Goal: Communication & Community: Answer question/provide support

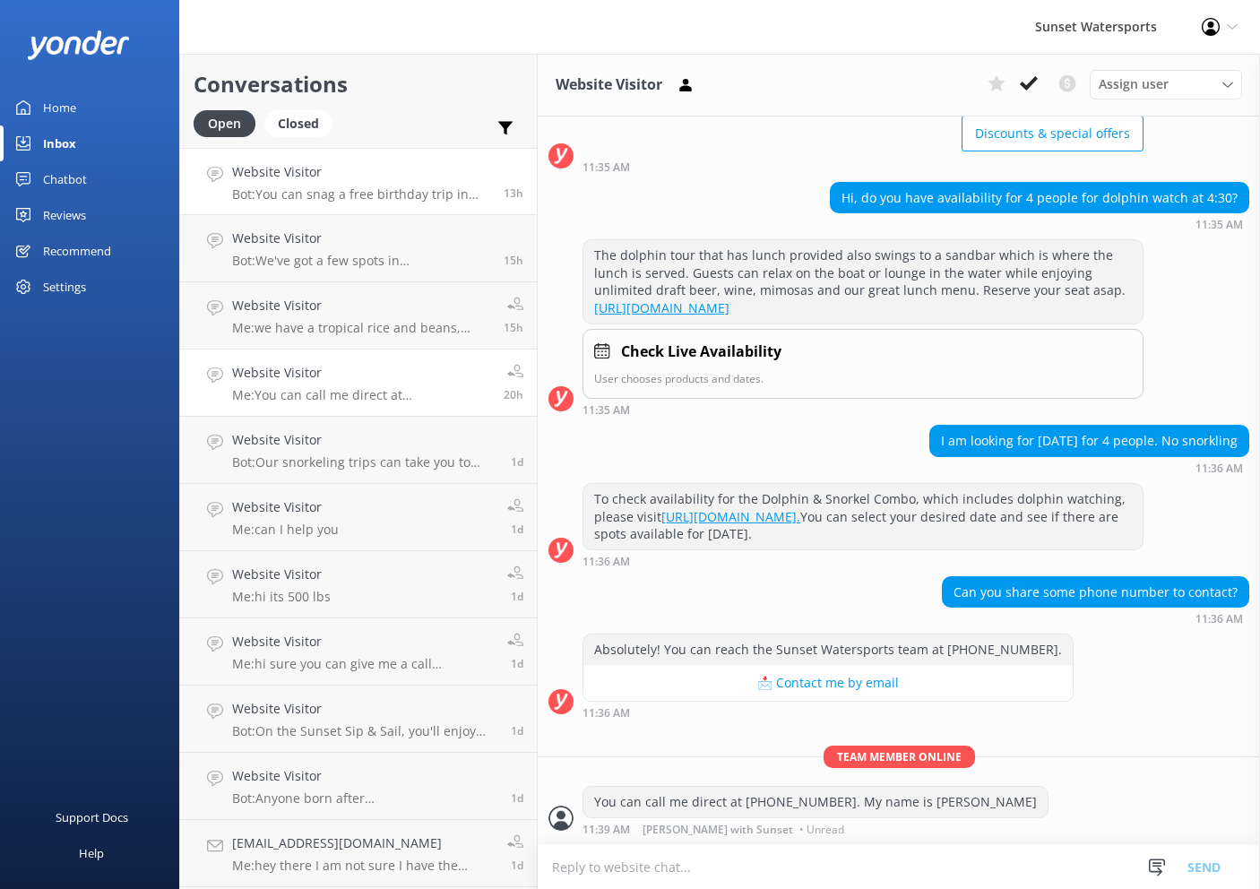
click at [409, 193] on p "Bot: You can snag a free birthday trip in [GEOGRAPHIC_DATA] on your exact birth…" at bounding box center [361, 194] width 258 height 16
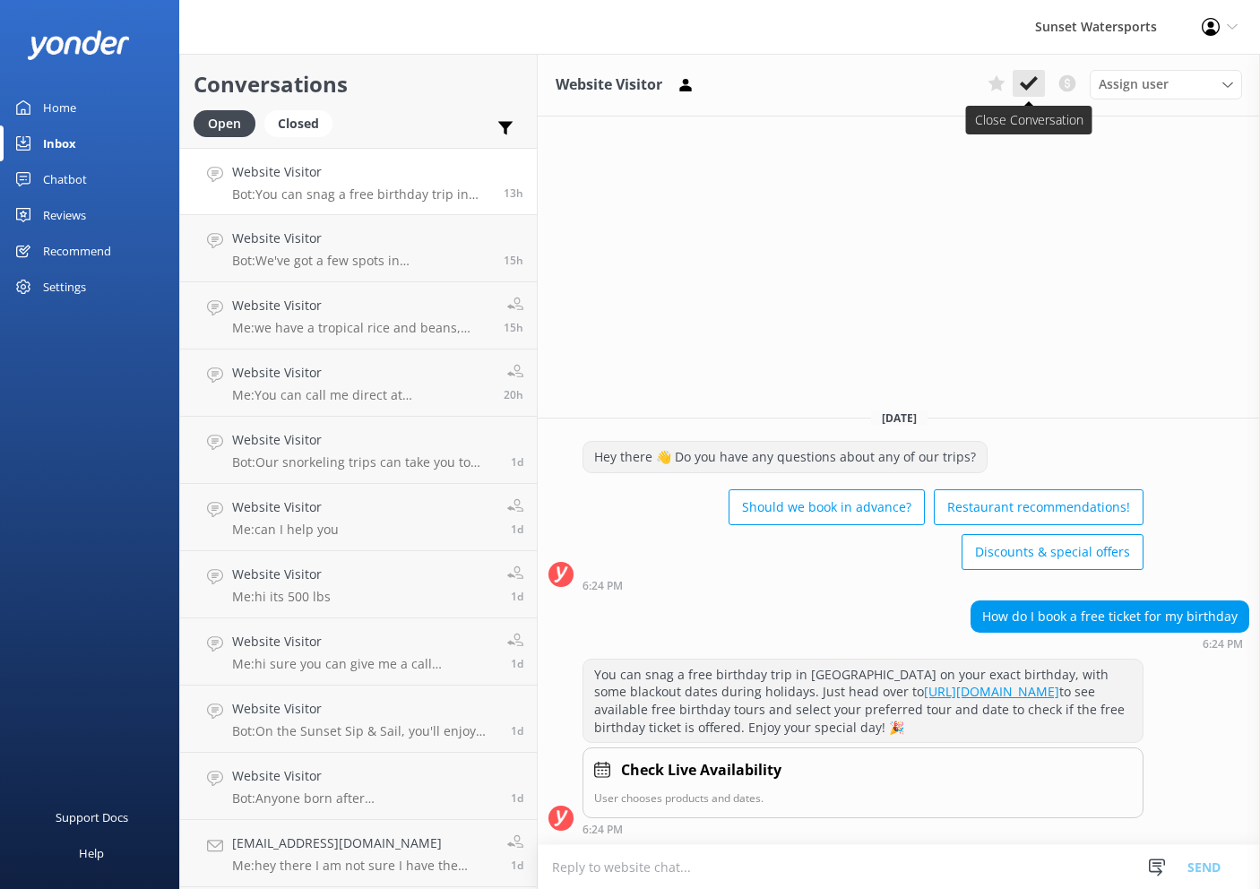
click at [1022, 85] on use at bounding box center [1029, 83] width 18 height 14
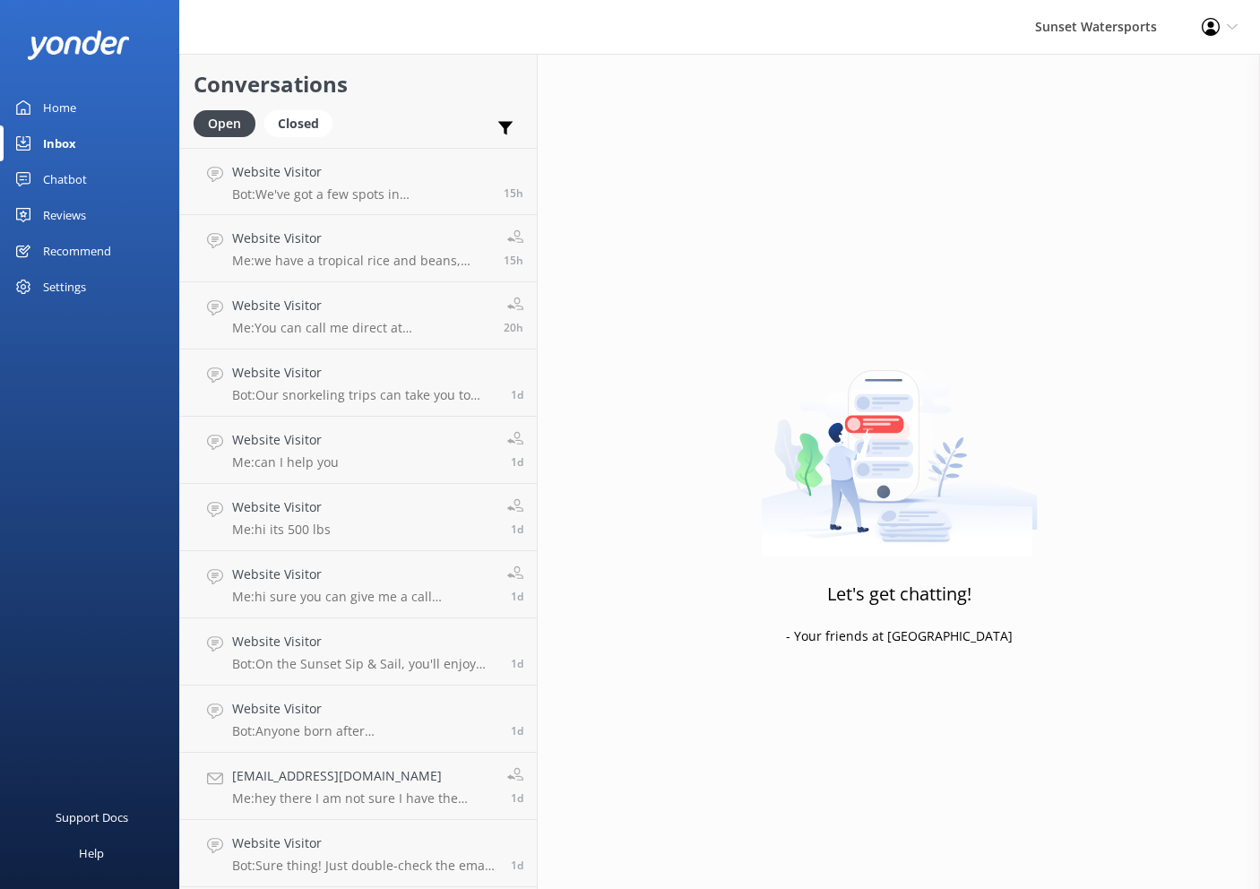
click at [435, 233] on h4 "Website Visitor" at bounding box center [361, 239] width 258 height 20
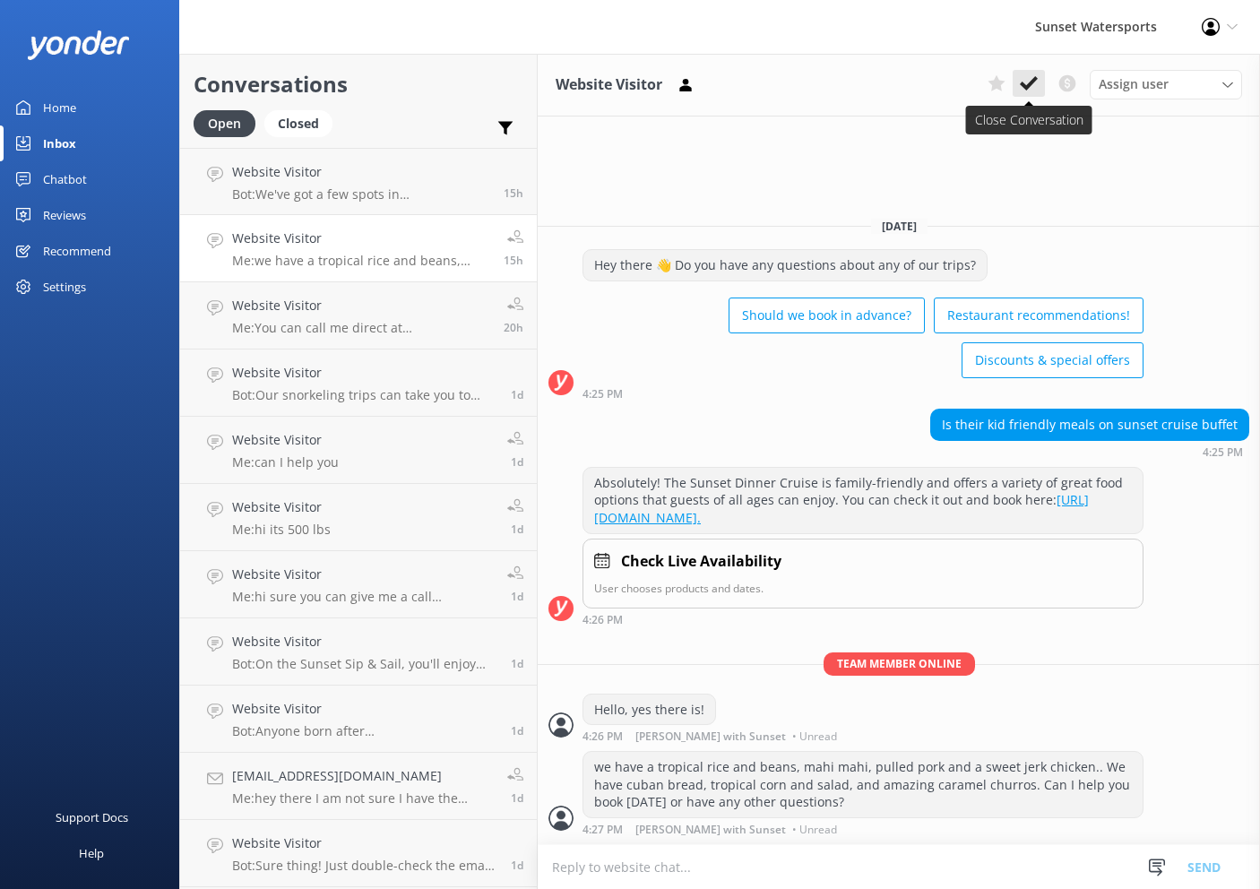
click at [1024, 78] on icon at bounding box center [1029, 83] width 18 height 18
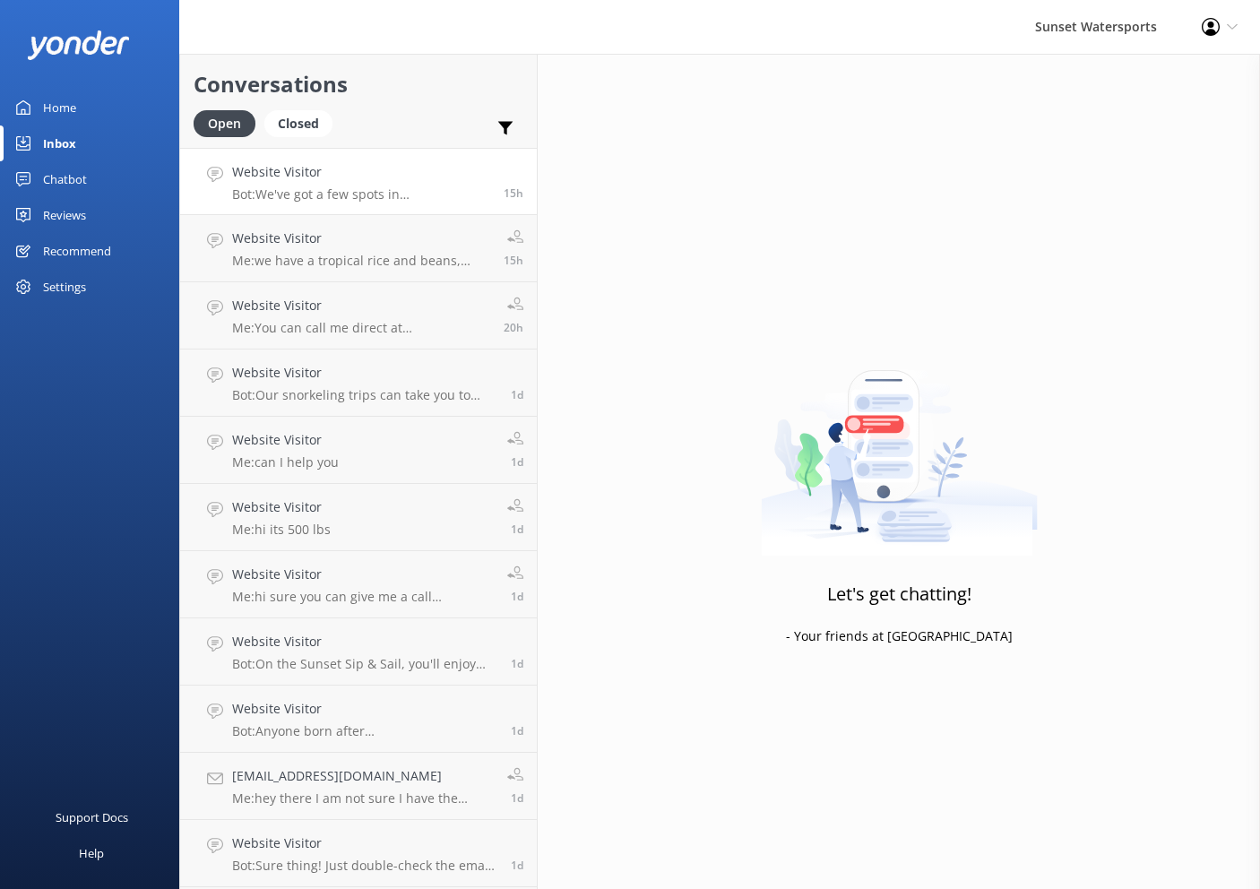
click at [402, 171] on h4 "Website Visitor" at bounding box center [361, 172] width 258 height 20
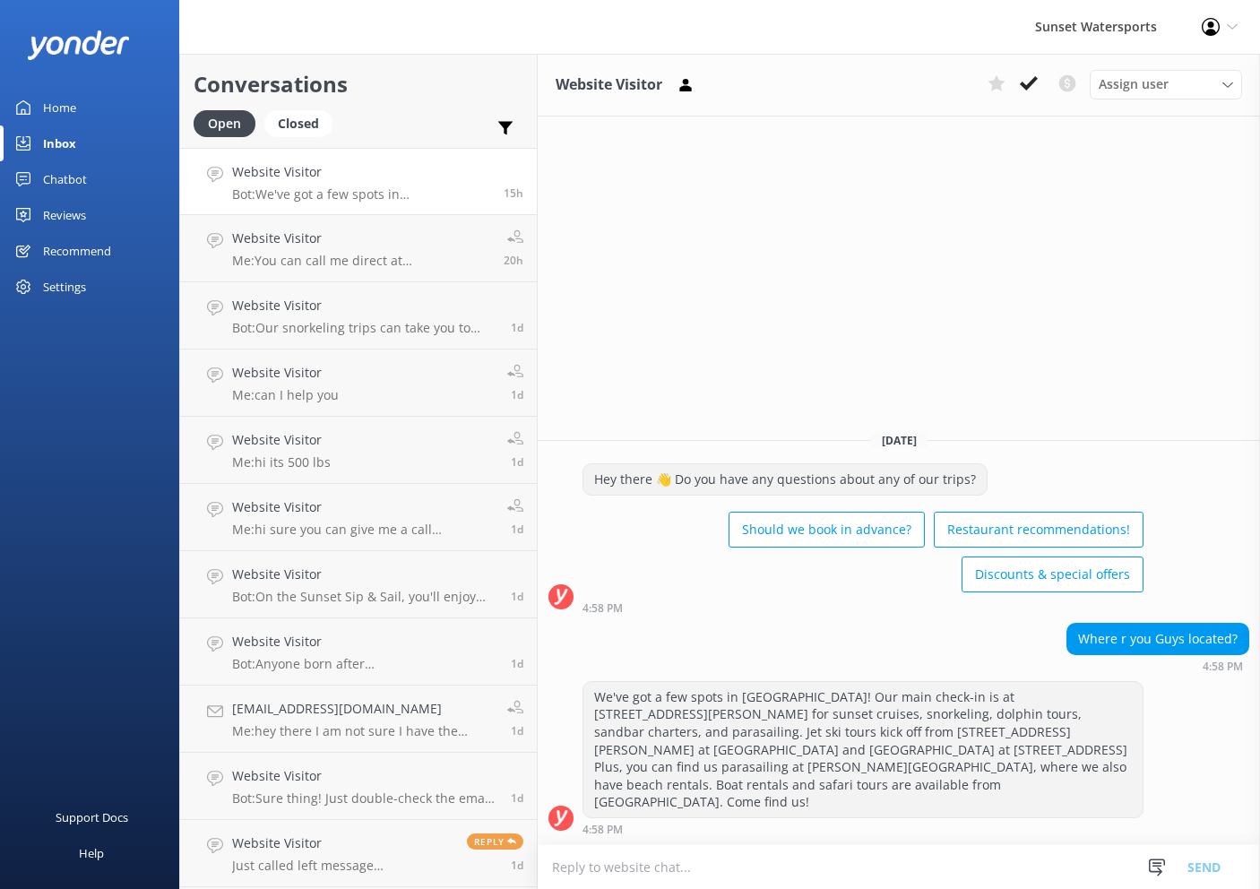
click at [385, 173] on h4 "Website Visitor" at bounding box center [361, 172] width 258 height 20
click at [1027, 89] on use at bounding box center [1029, 83] width 18 height 14
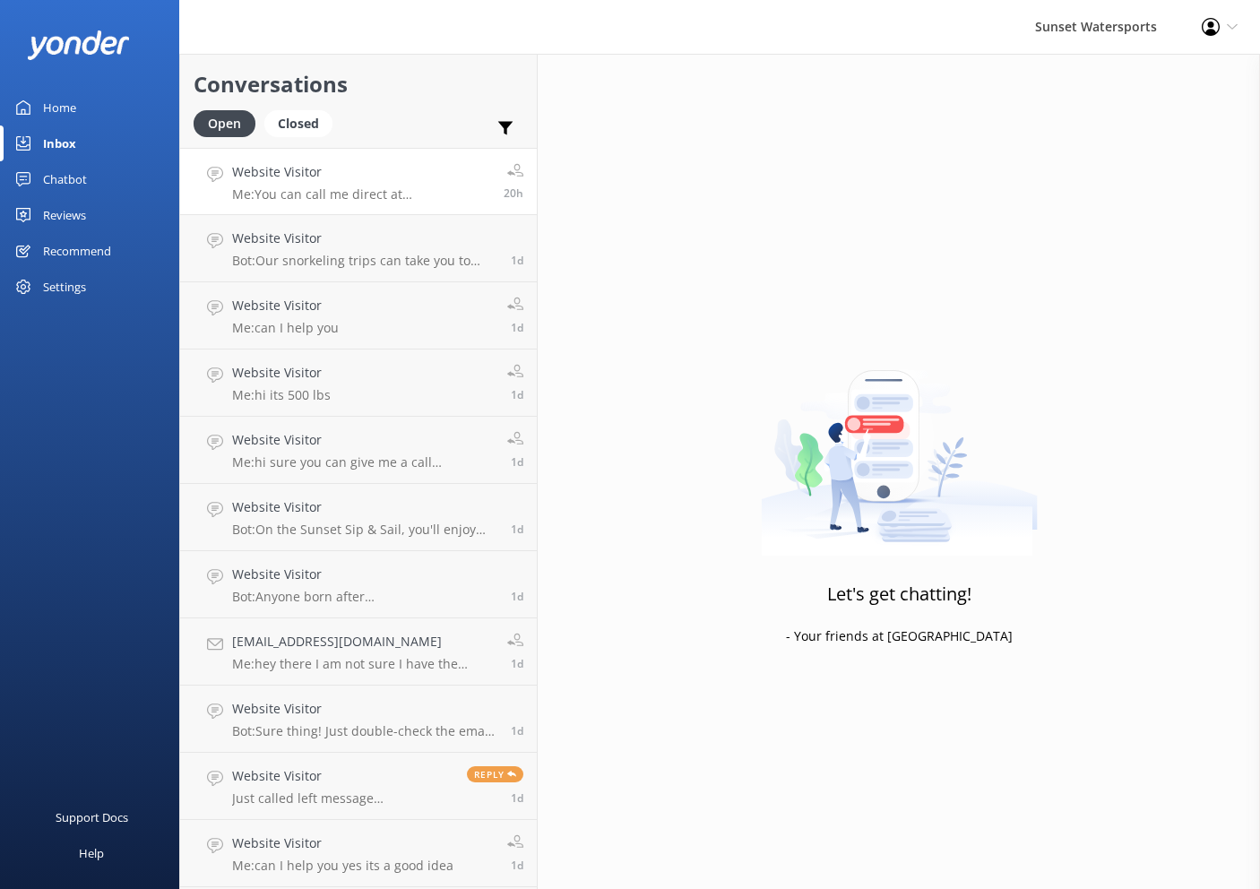
click at [390, 177] on h4 "Website Visitor" at bounding box center [361, 172] width 258 height 20
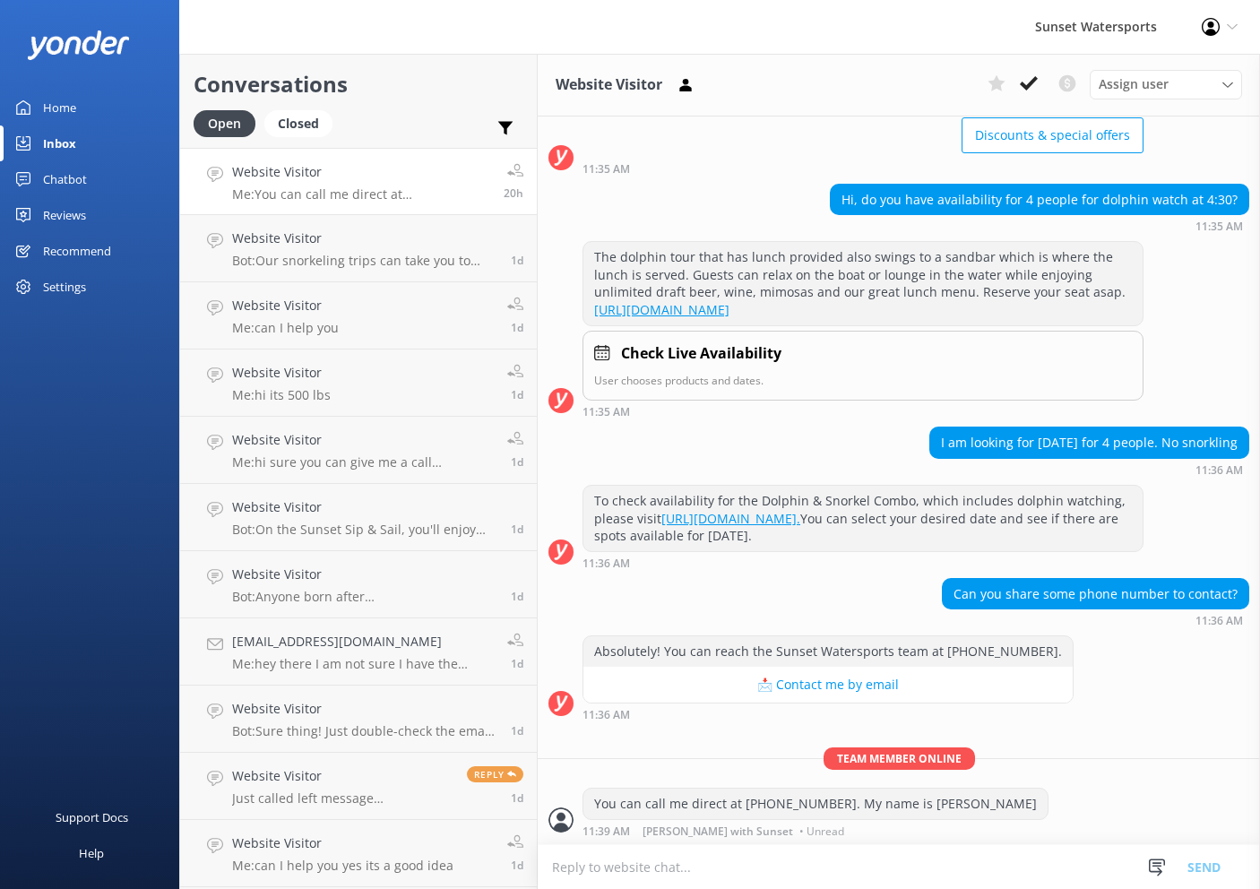
scroll to position [167, 0]
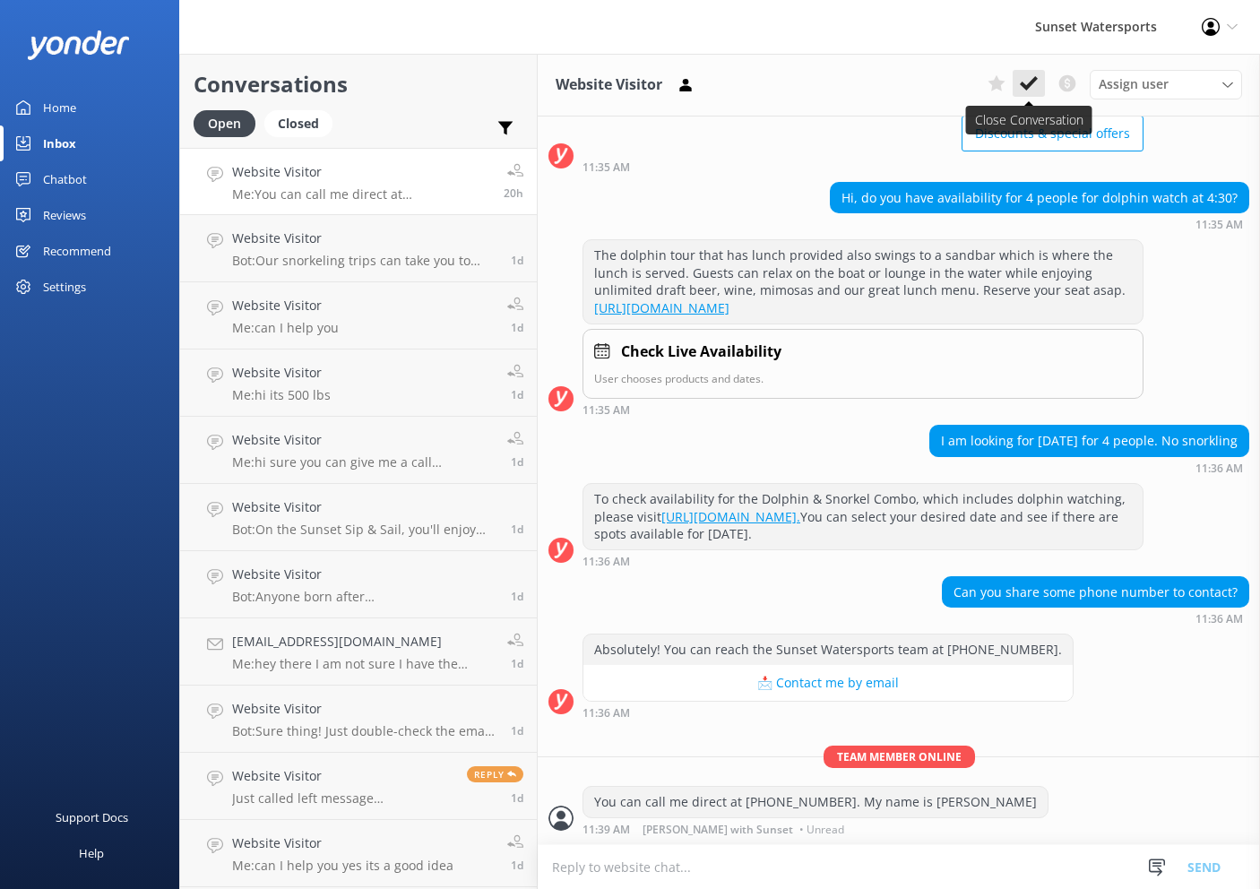
click at [1023, 82] on icon at bounding box center [1029, 83] width 18 height 18
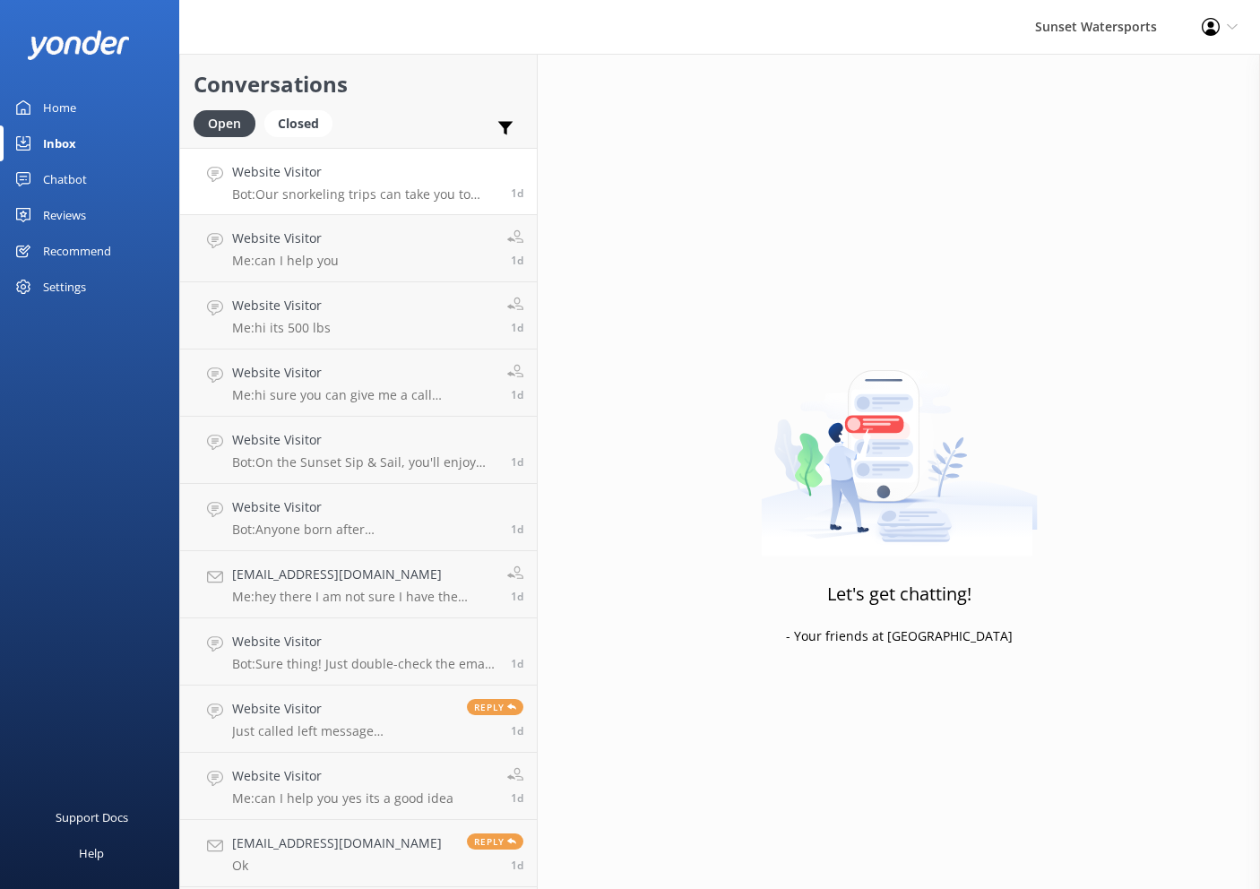
click at [389, 183] on div "Website Visitor Bot: Our snorkeling trips can take you to both sides! The Rise …" at bounding box center [364, 181] width 265 height 39
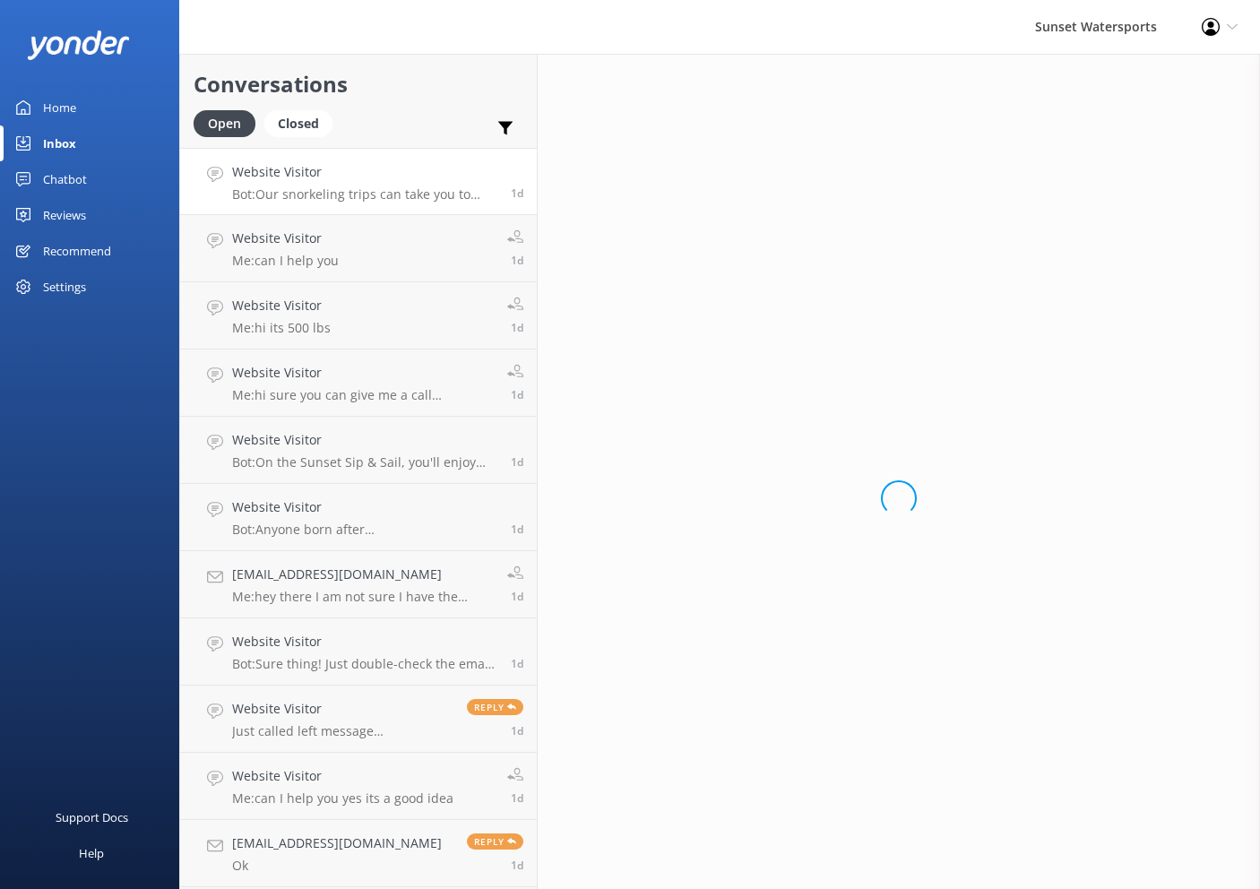
click at [389, 183] on div "Website Visitor Bot: Our snorkeling trips can take you to both sides! The Rise …" at bounding box center [364, 181] width 265 height 39
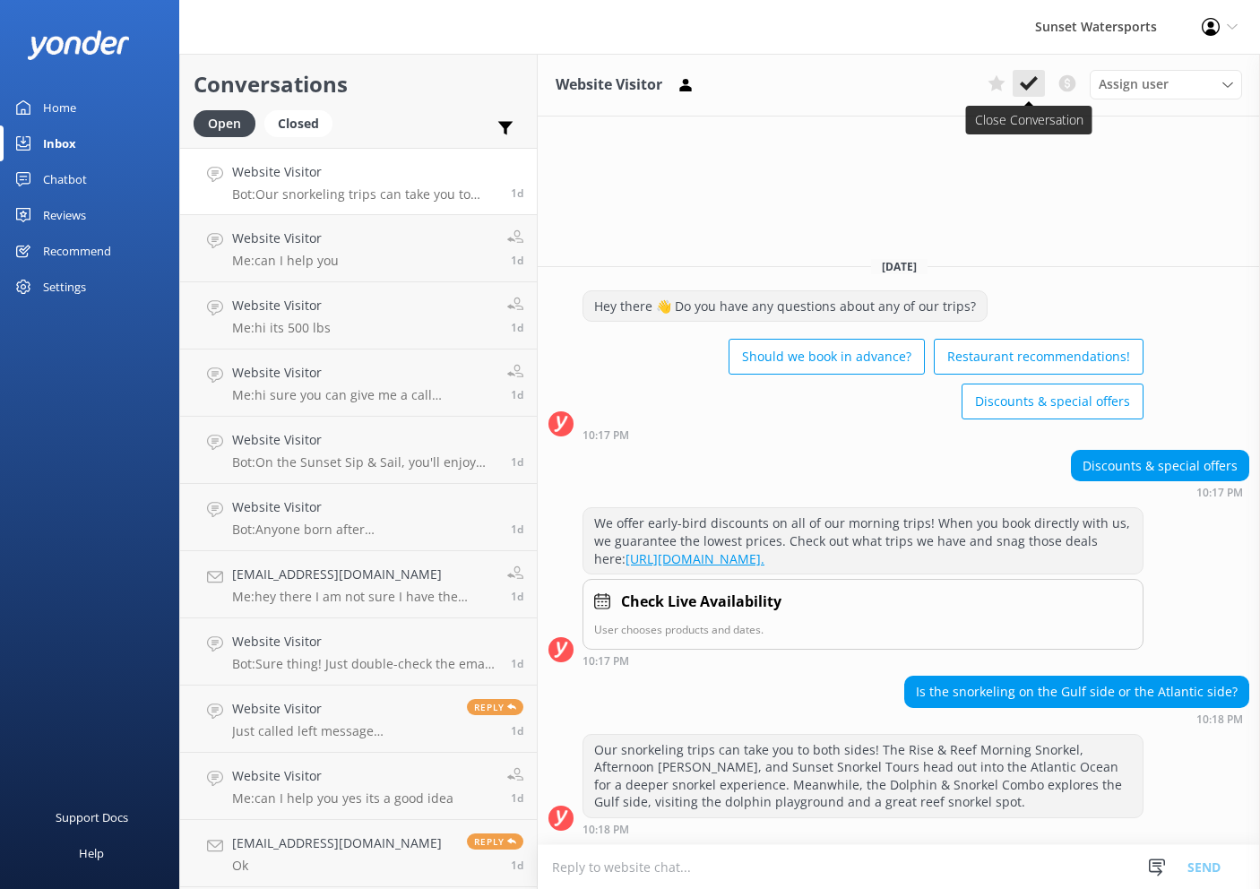
click at [1031, 81] on icon at bounding box center [1029, 83] width 18 height 18
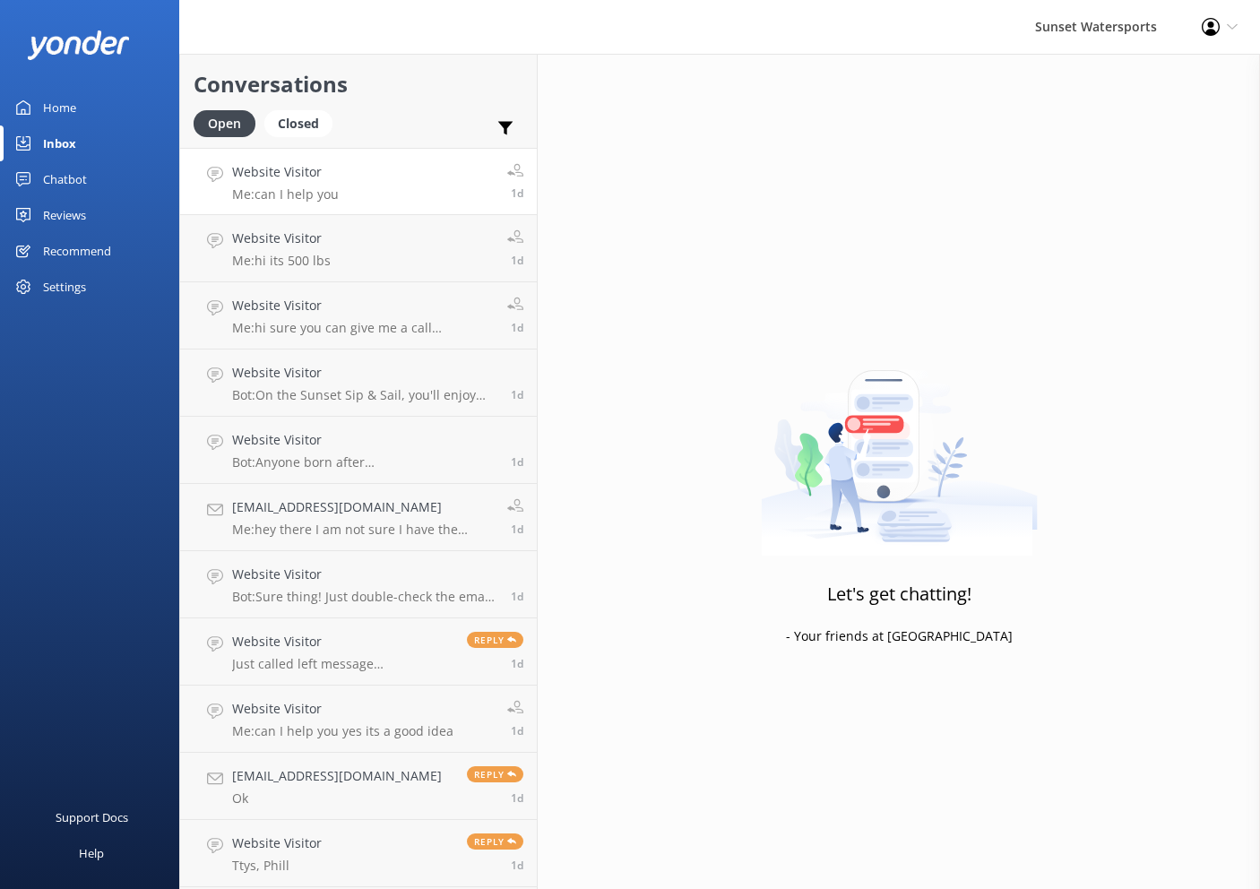
click at [353, 160] on link "Website Visitor Me: can I help you 1d" at bounding box center [358, 181] width 357 height 67
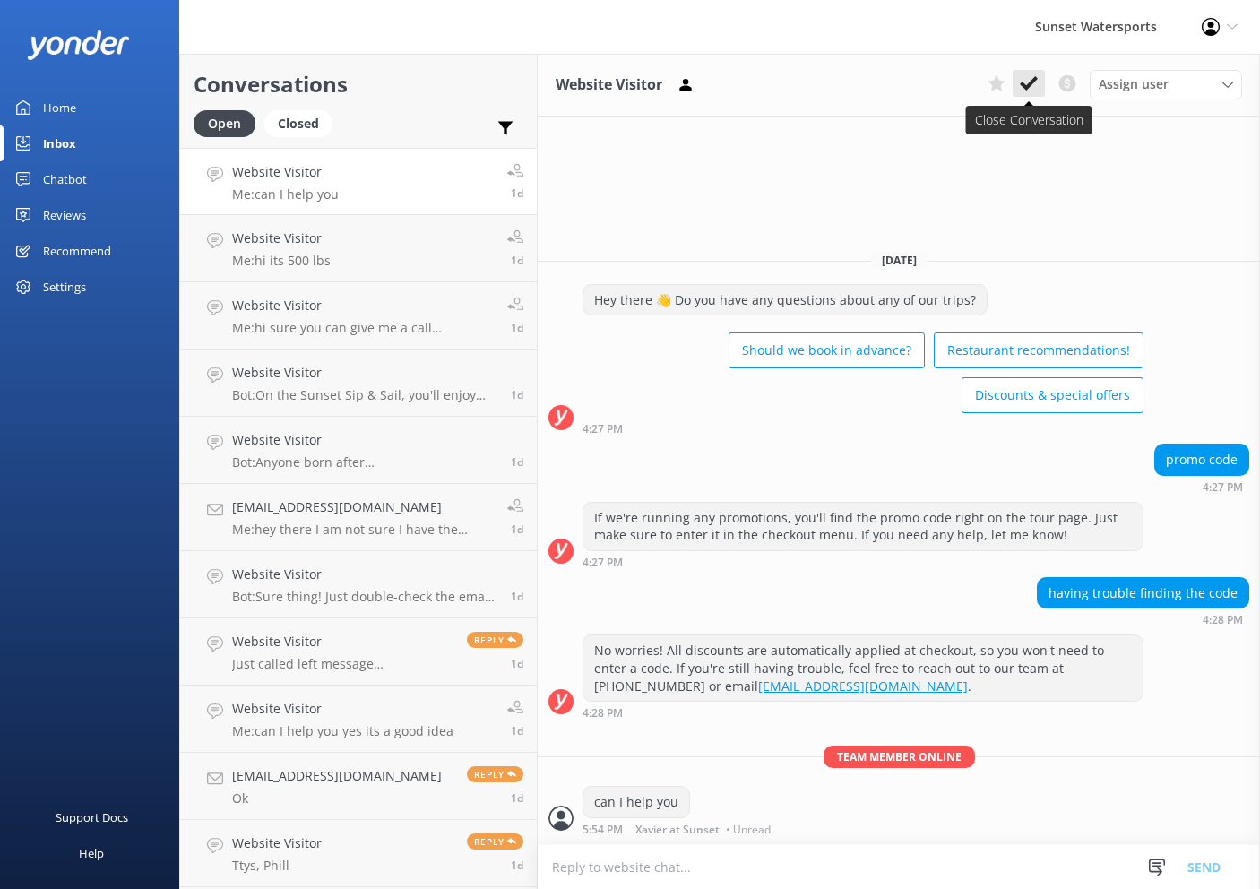
click at [1030, 86] on use at bounding box center [1029, 83] width 18 height 14
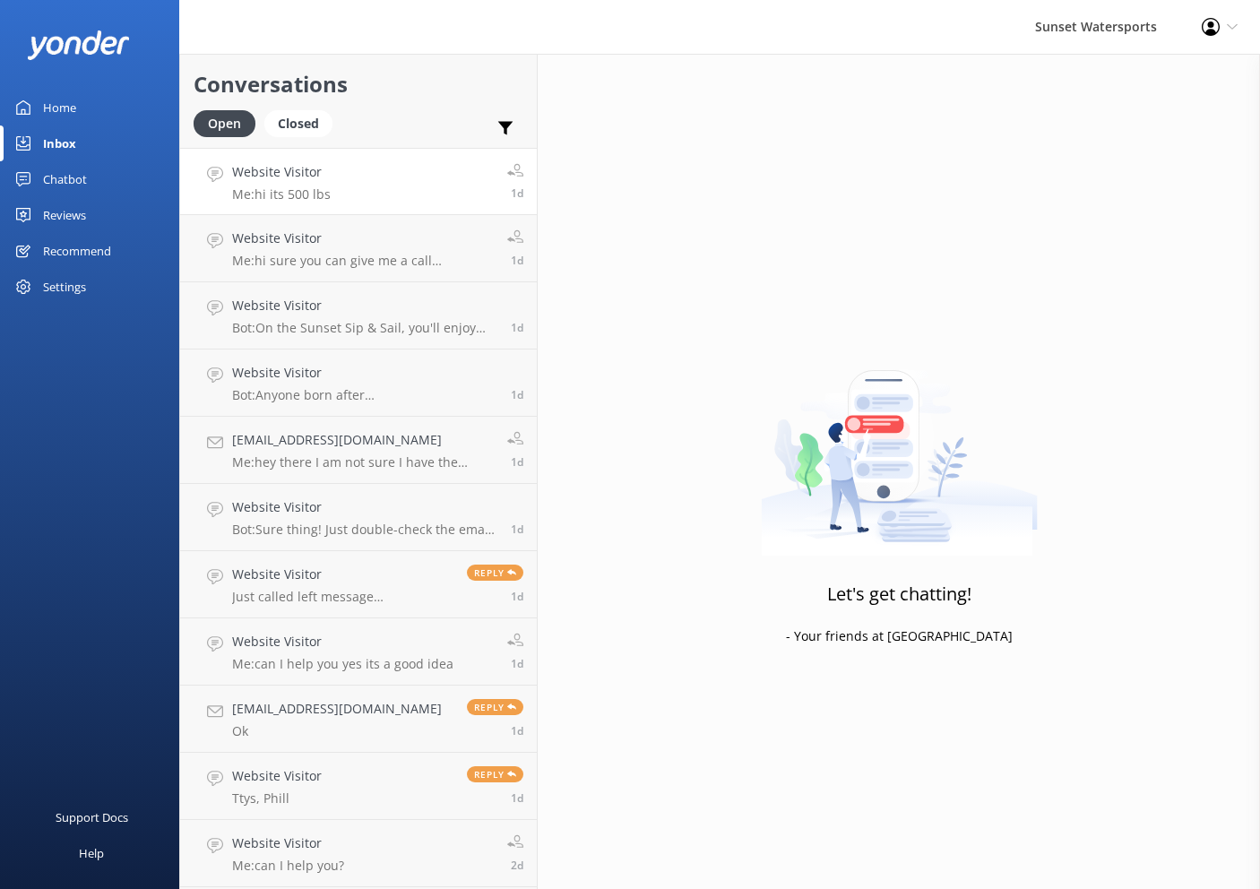
click at [410, 177] on link "Website Visitor Me: hi its 500 lbs 1d" at bounding box center [358, 181] width 357 height 67
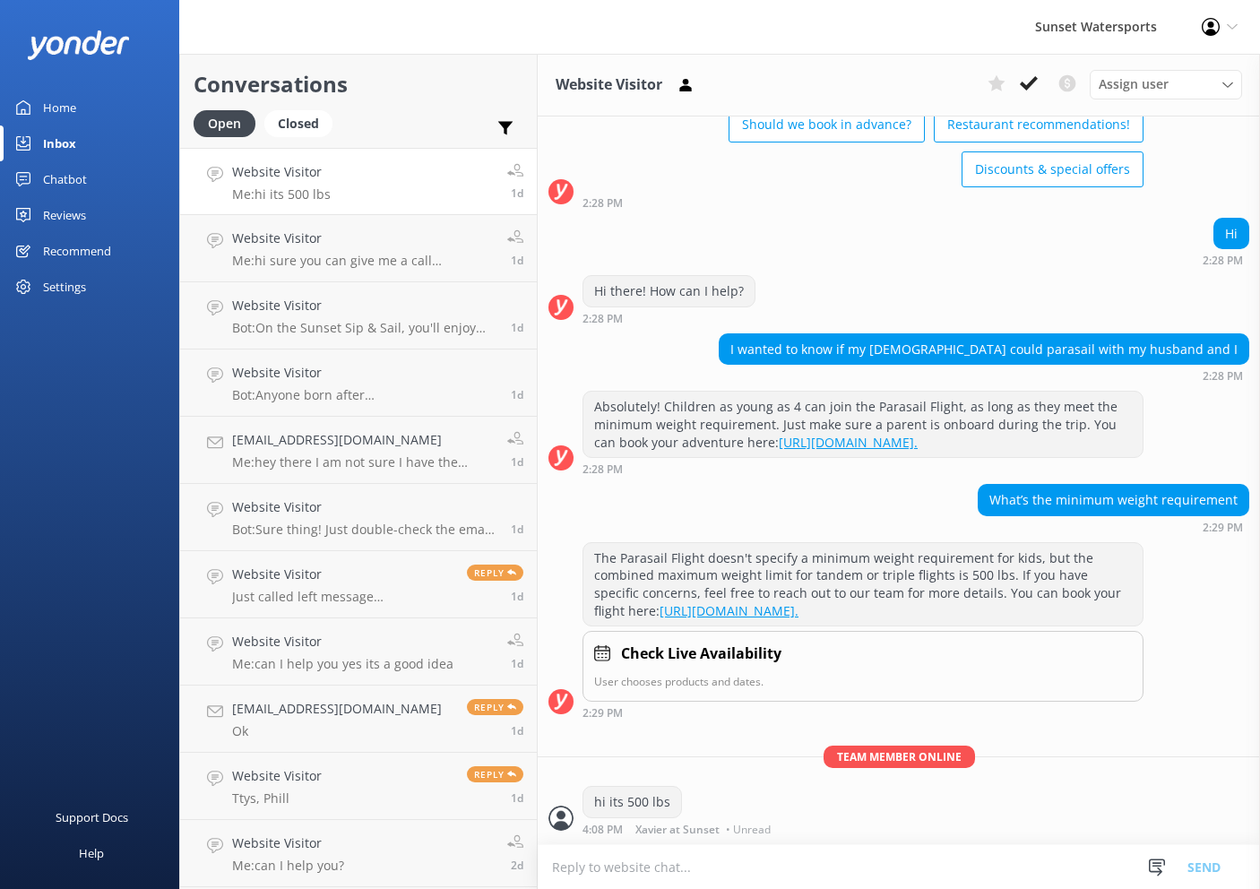
scroll to position [148, 0]
click at [1031, 88] on icon at bounding box center [1029, 83] width 18 height 18
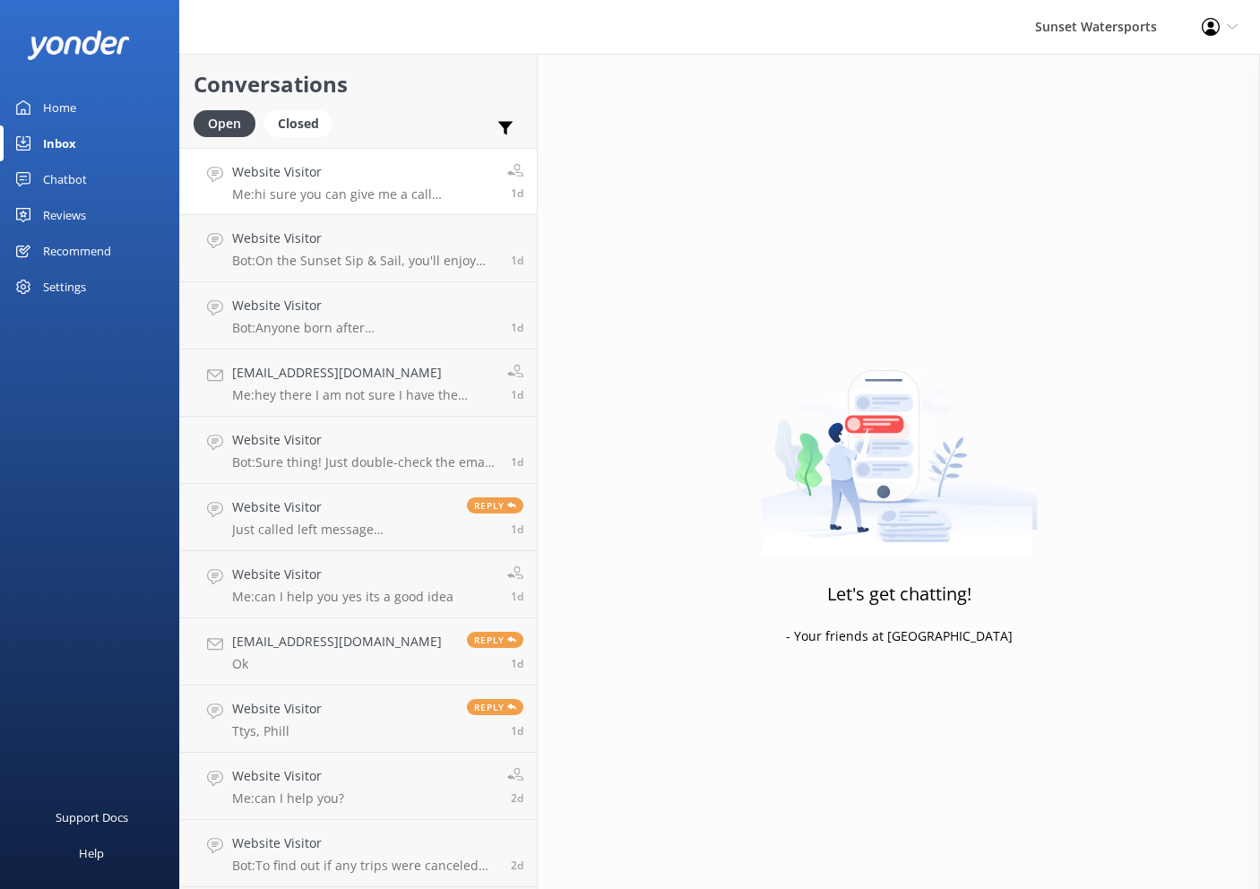
click at [384, 175] on h4 "Website Visitor" at bounding box center [363, 172] width 262 height 20
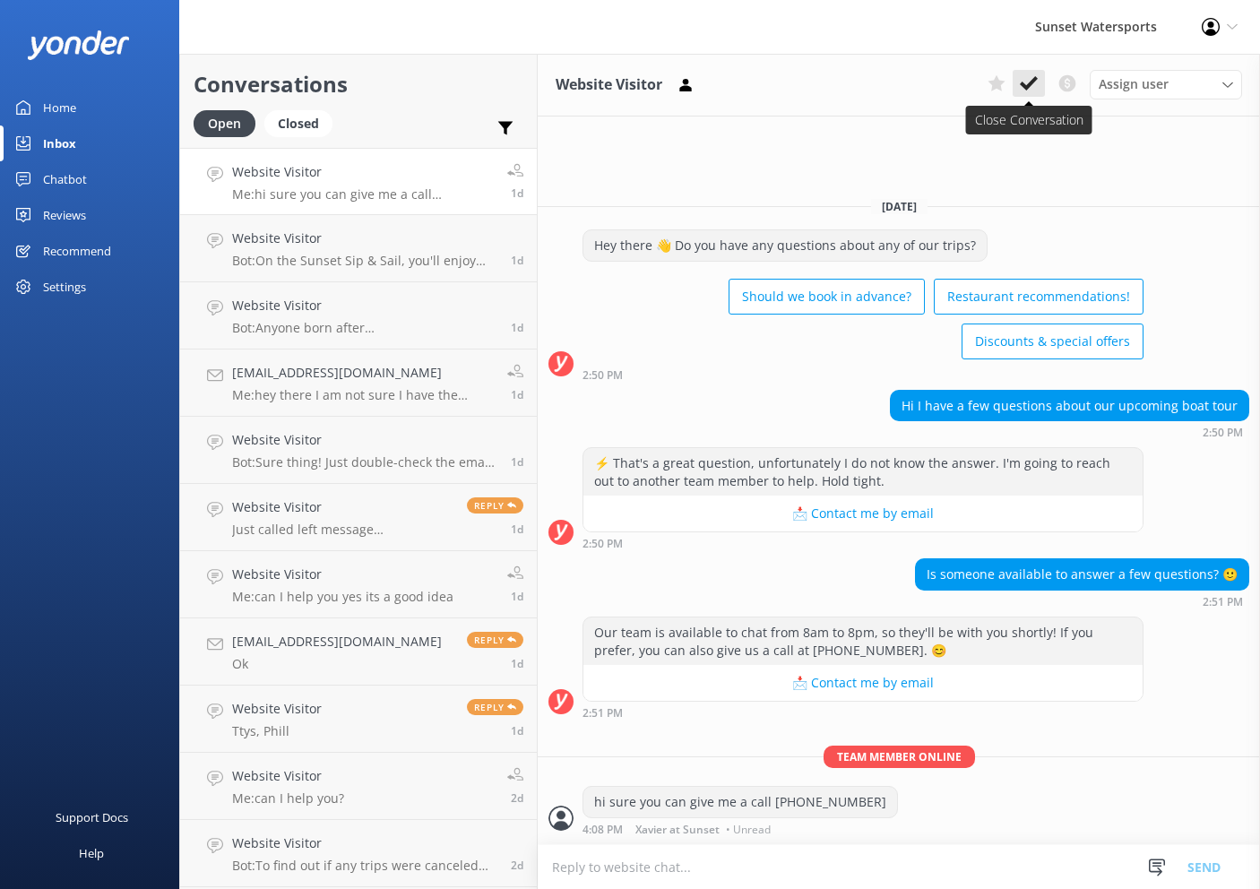
click at [1030, 84] on use at bounding box center [1029, 83] width 18 height 14
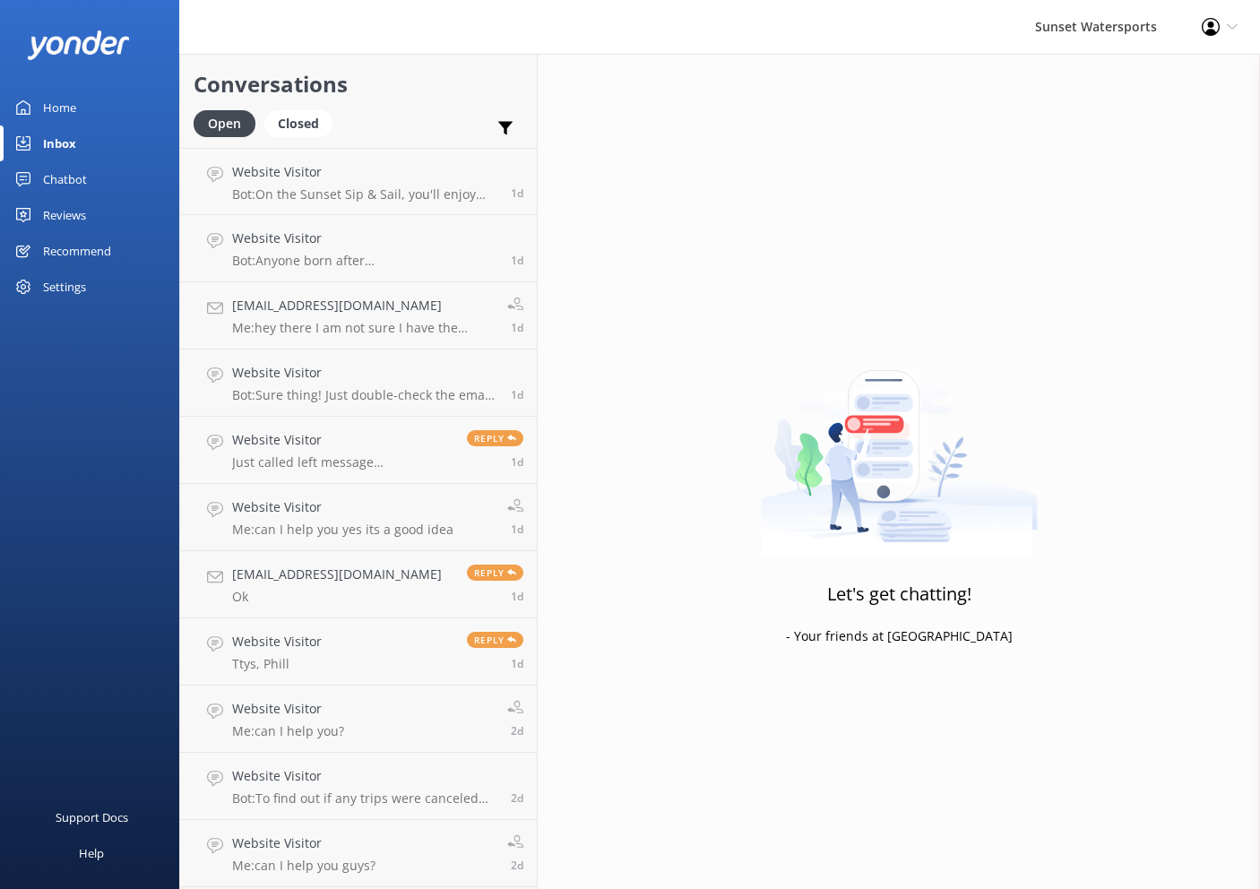
click at [377, 177] on h4 "Website Visitor" at bounding box center [364, 172] width 265 height 20
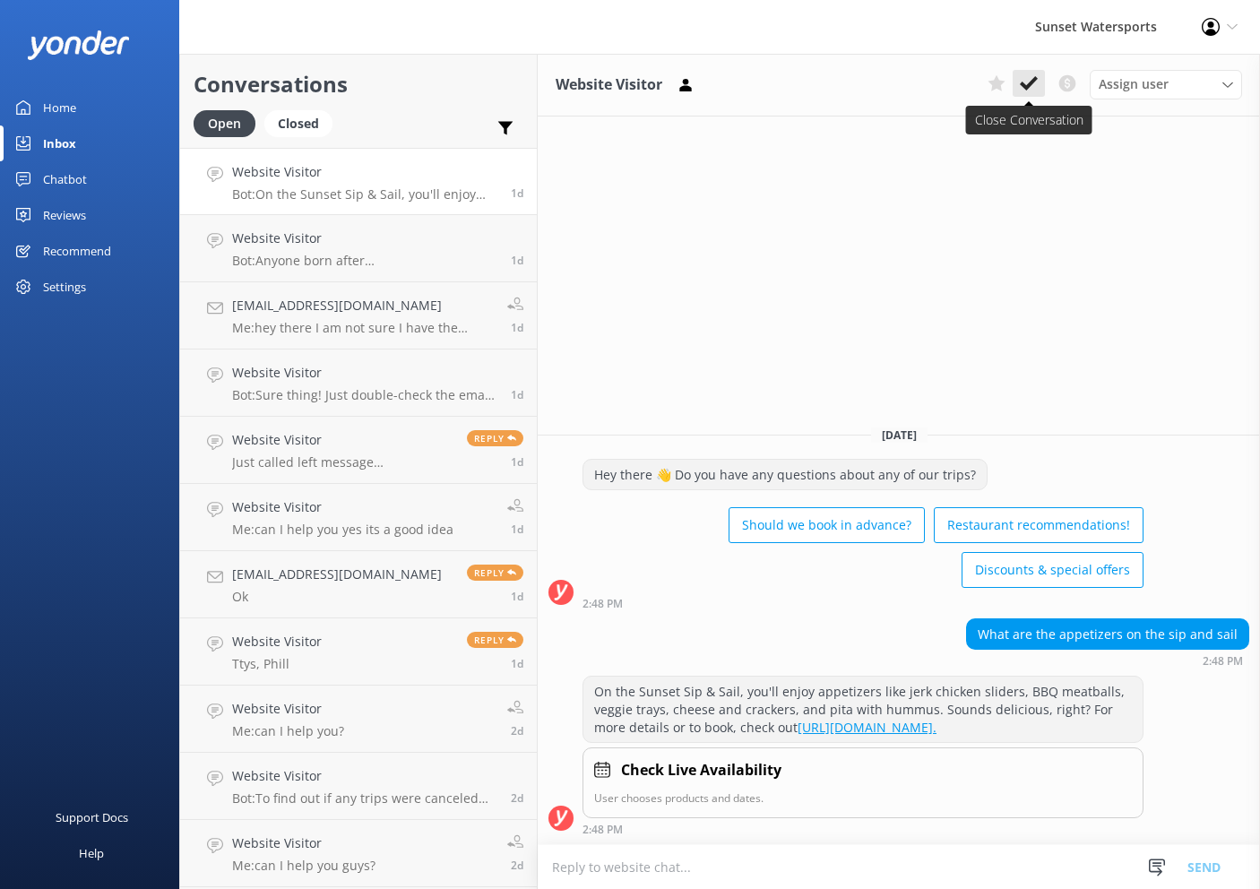
click at [1032, 87] on icon at bounding box center [1029, 83] width 18 height 18
